Goal: Find specific page/section: Find specific page/section

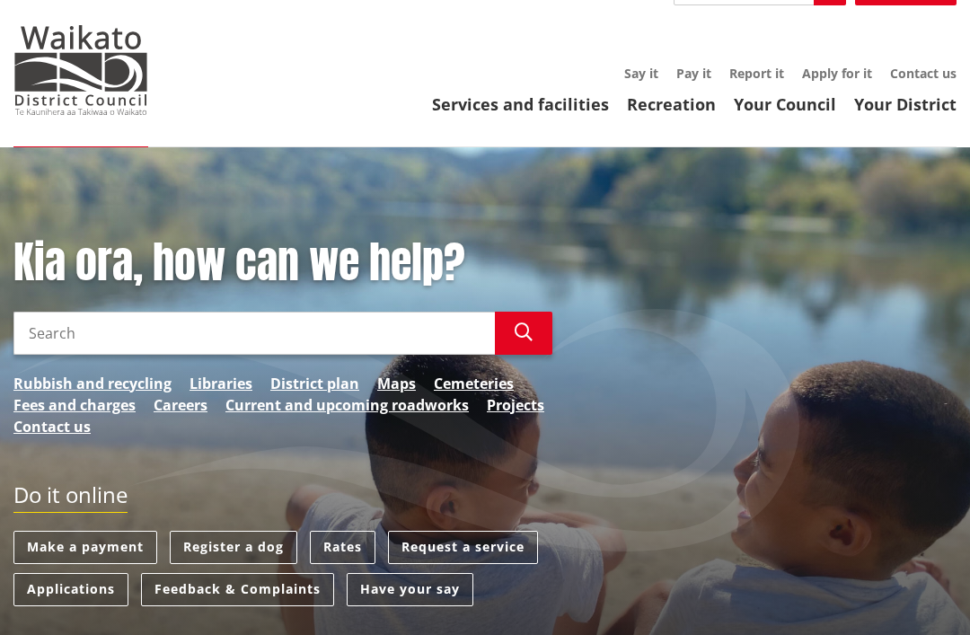
scroll to position [32, 0]
click at [404, 384] on link "Maps" at bounding box center [396, 384] width 39 height 22
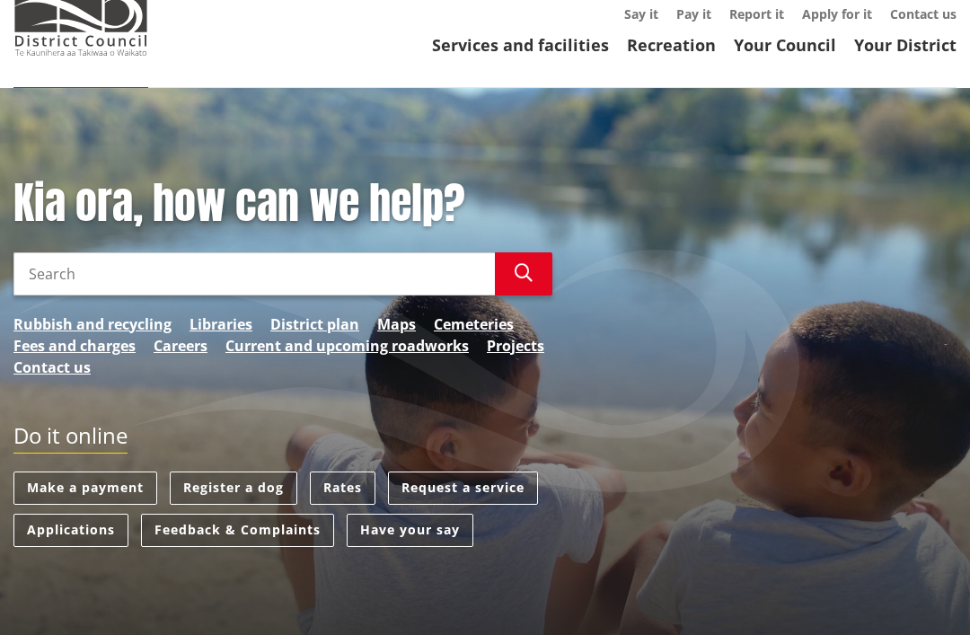
scroll to position [138, 0]
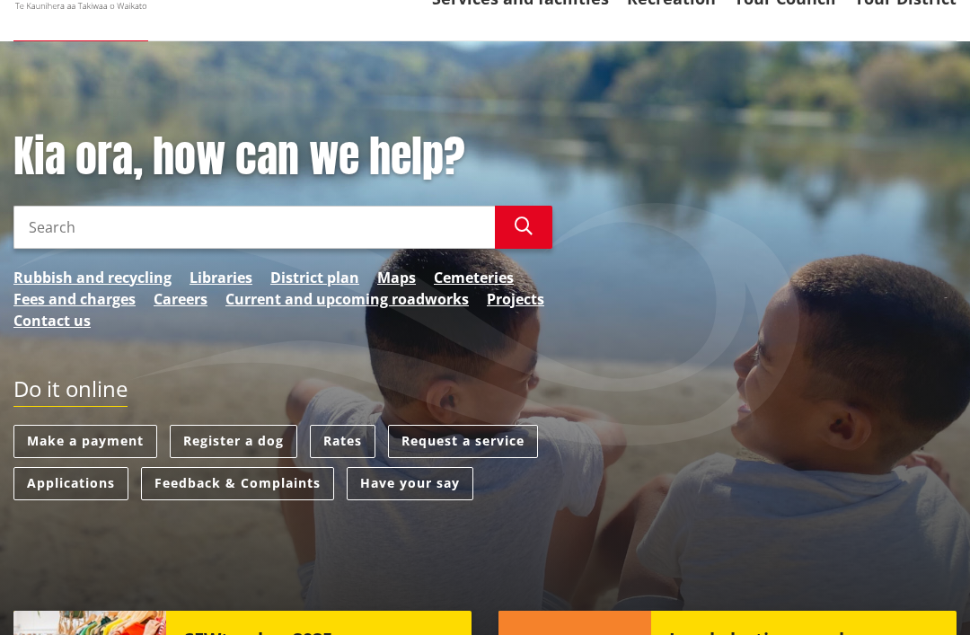
click at [398, 268] on link "Maps" at bounding box center [396, 278] width 39 height 22
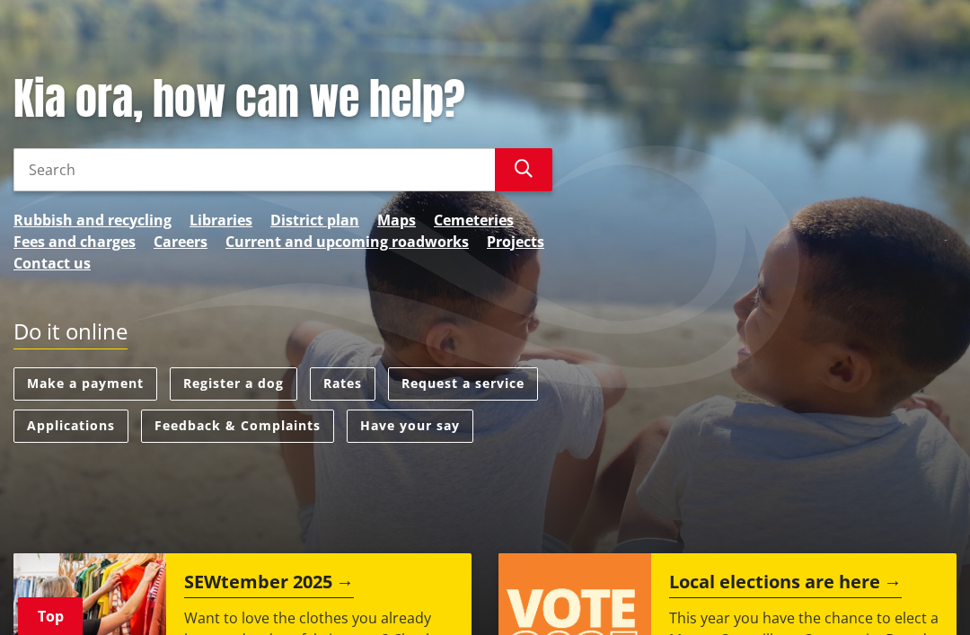
click at [173, 163] on input "Search" at bounding box center [253, 169] width 481 height 43
type input "Gv"
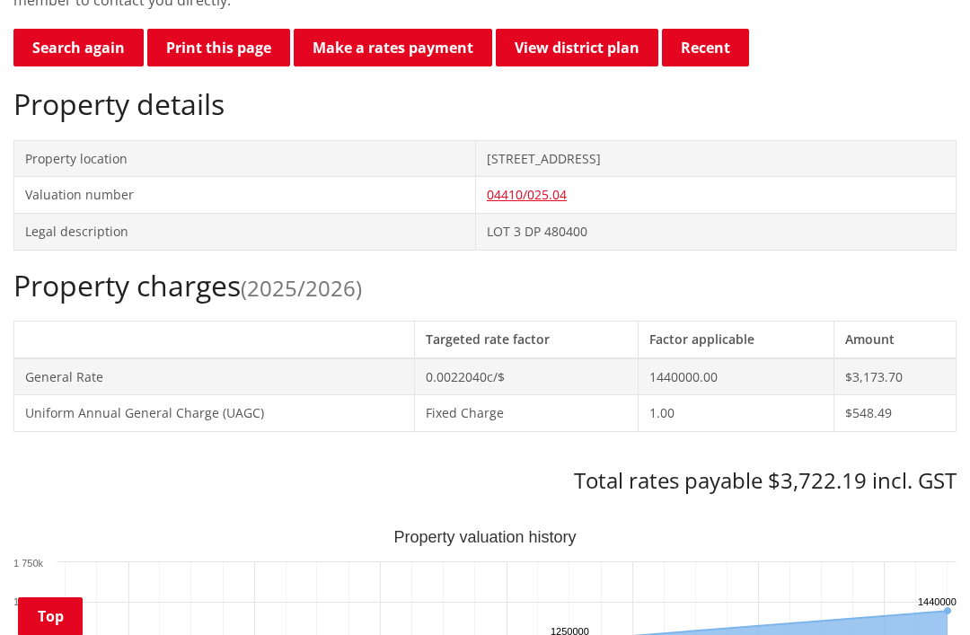
scroll to position [508, 0]
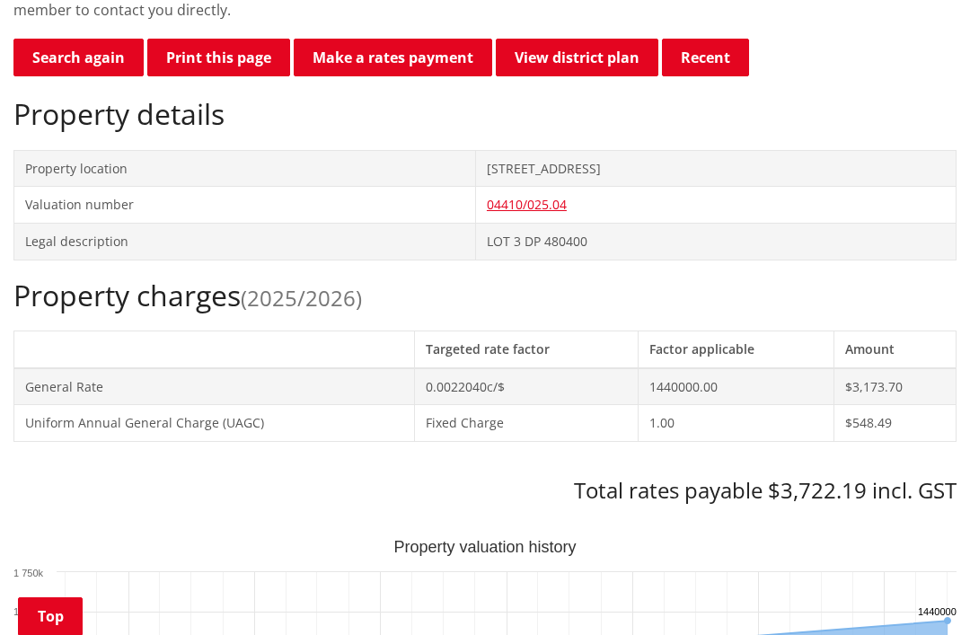
click at [487, 209] on link "04410/025.04" at bounding box center [527, 204] width 80 height 17
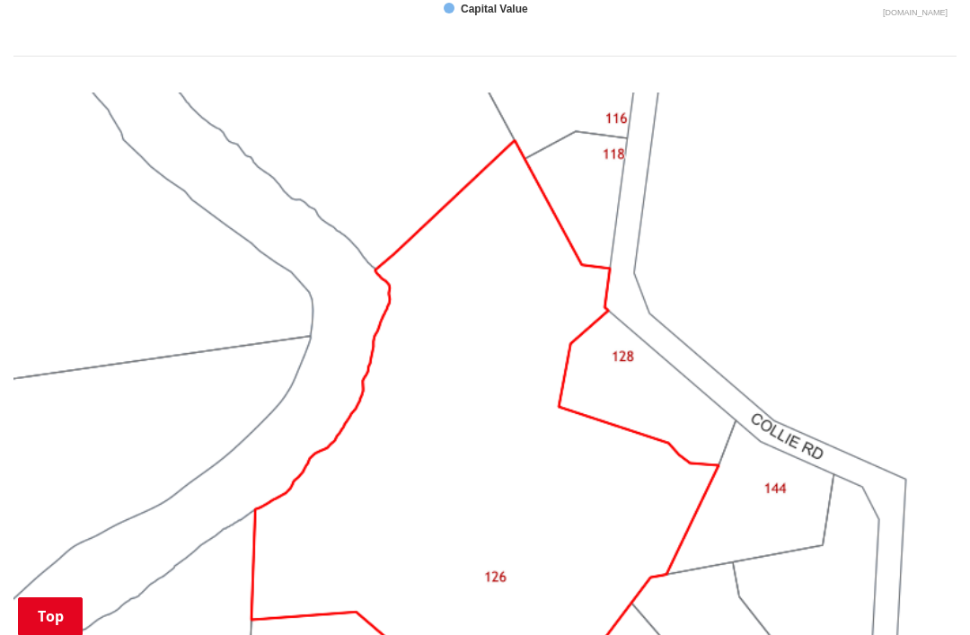
scroll to position [1386, 0]
click at [641, 375] on img at bounding box center [484, 447] width 943 height 708
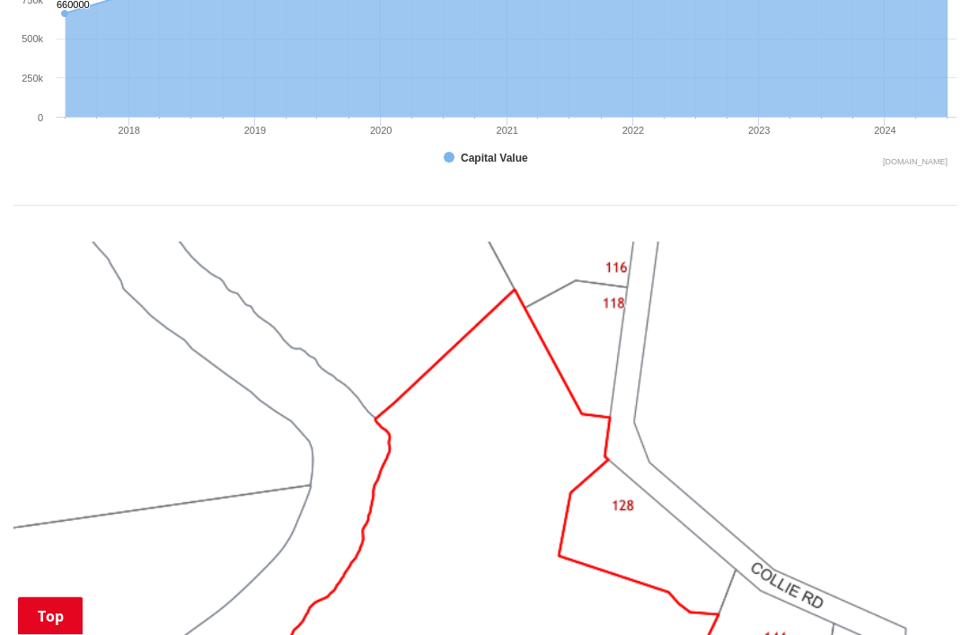
click at [640, 508] on img at bounding box center [484, 597] width 943 height 708
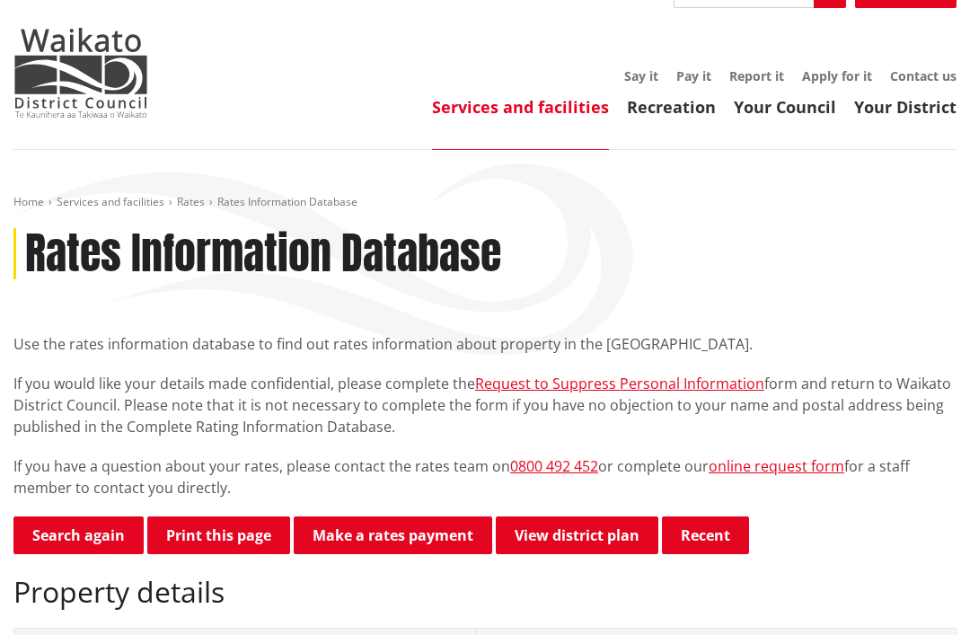
scroll to position [0, 0]
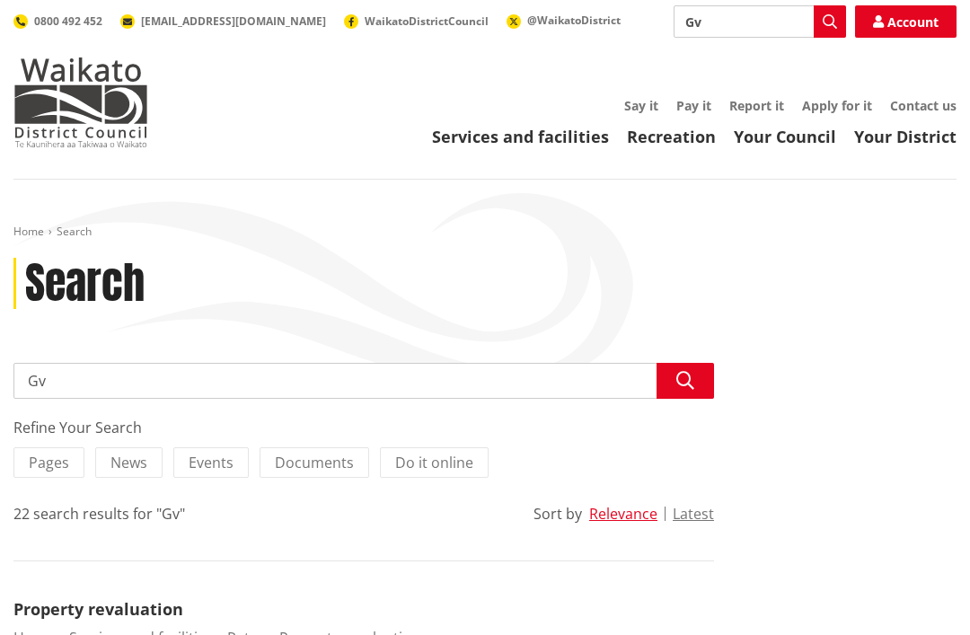
click at [111, 379] on input "Gv" at bounding box center [363, 381] width 701 height 36
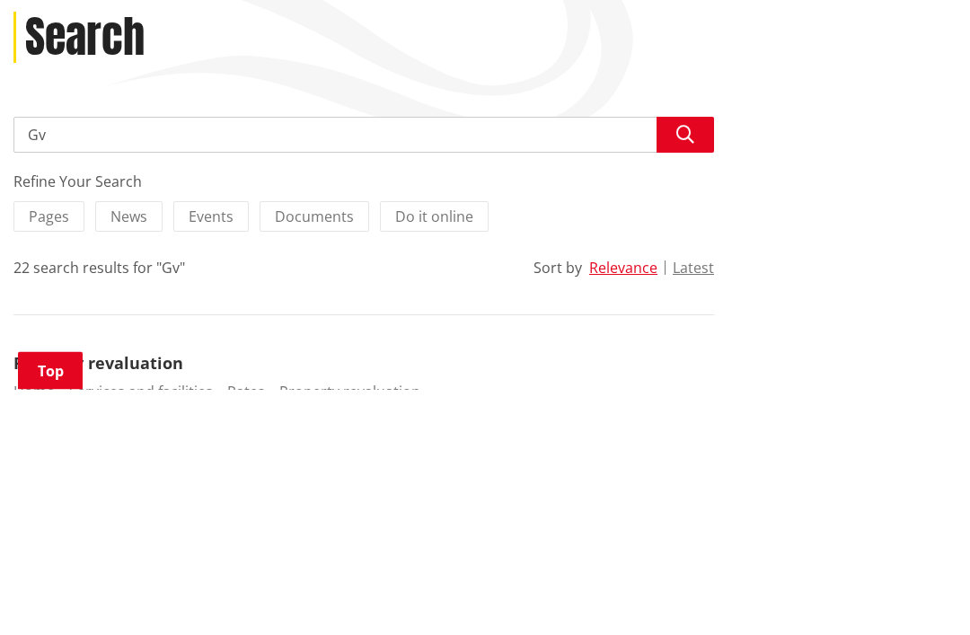
type input "G"
